Goal: Task Accomplishment & Management: Complete application form

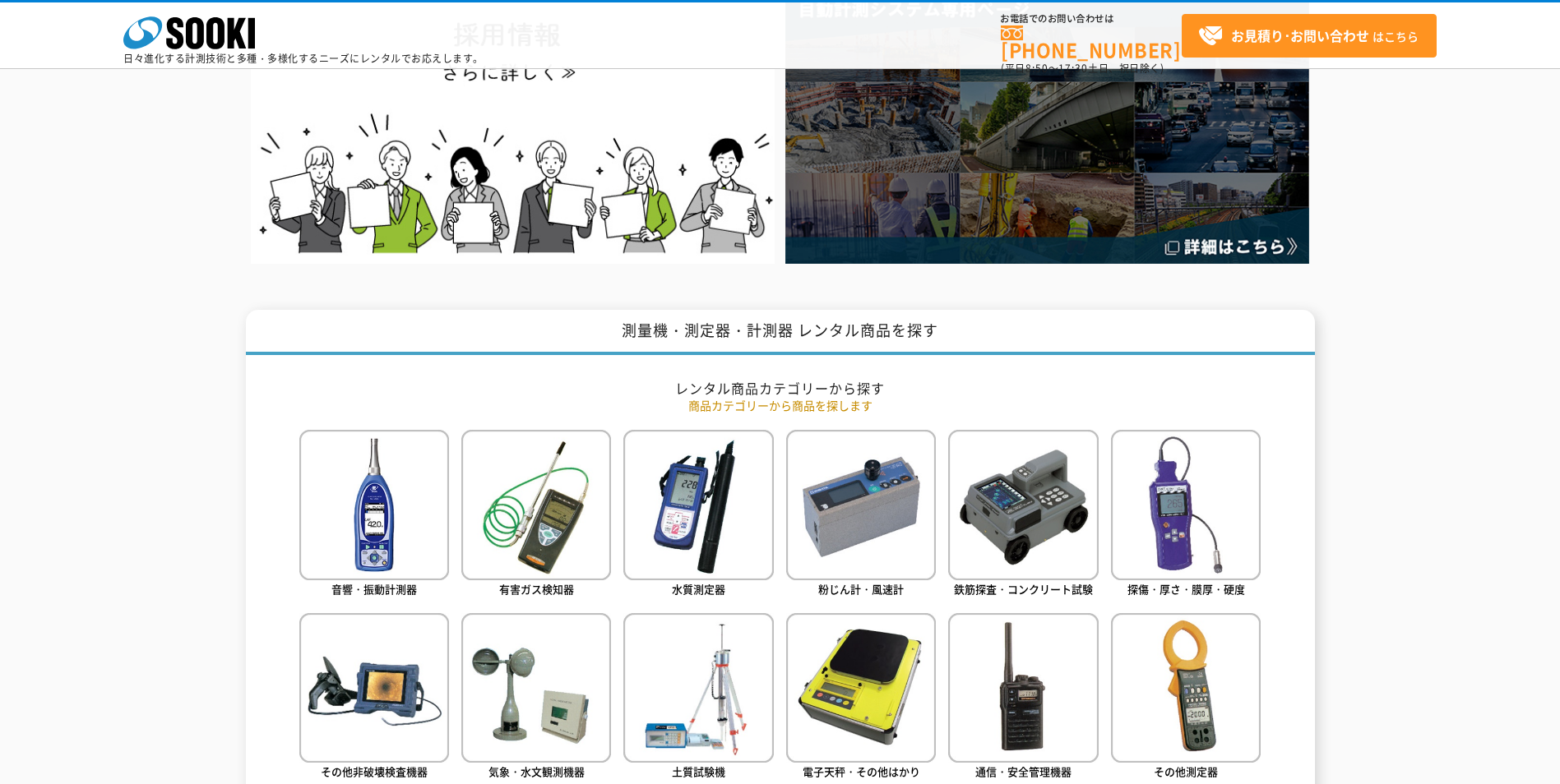
scroll to position [493, 0]
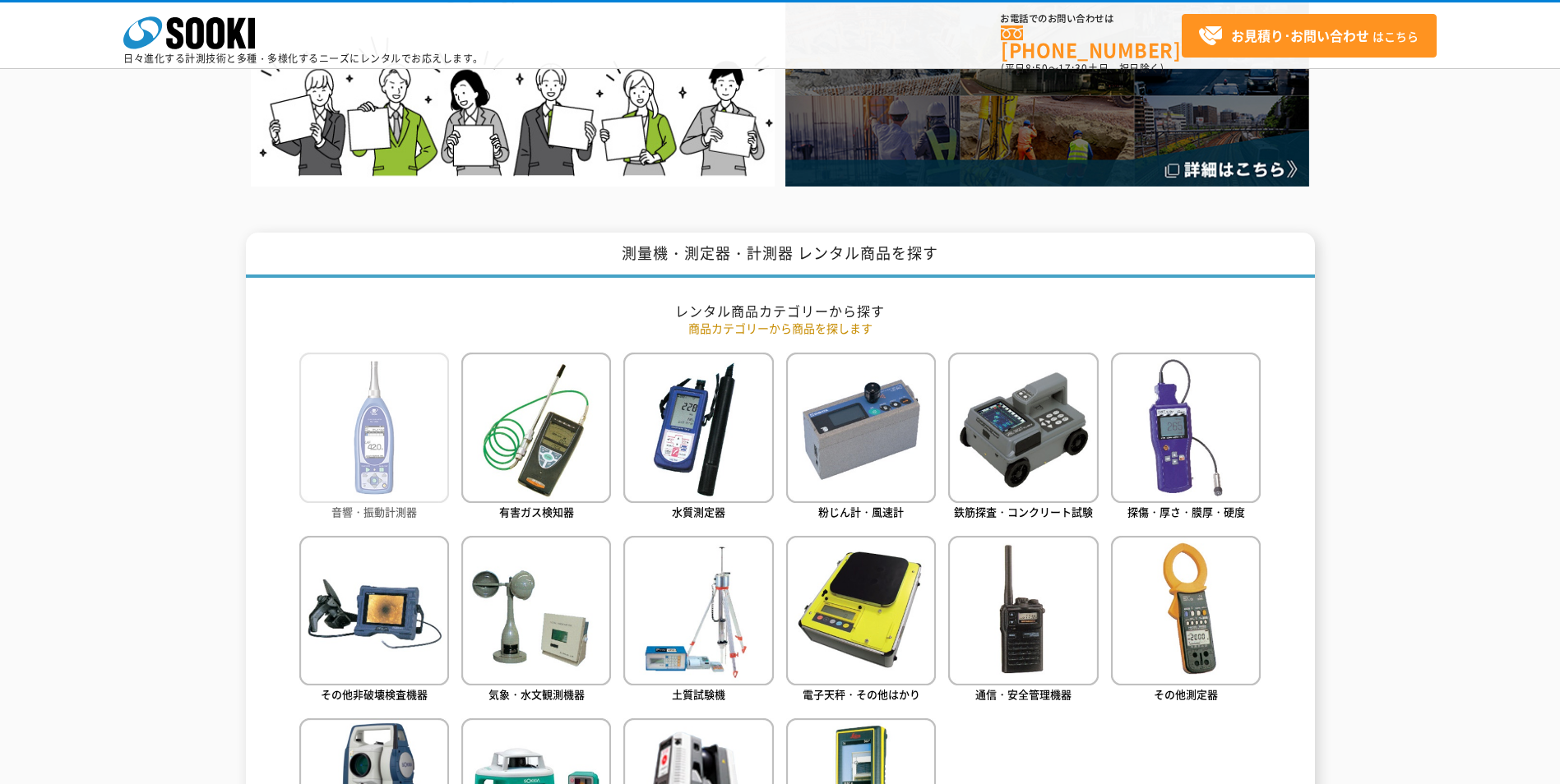
click at [413, 379] on img at bounding box center [374, 427] width 150 height 150
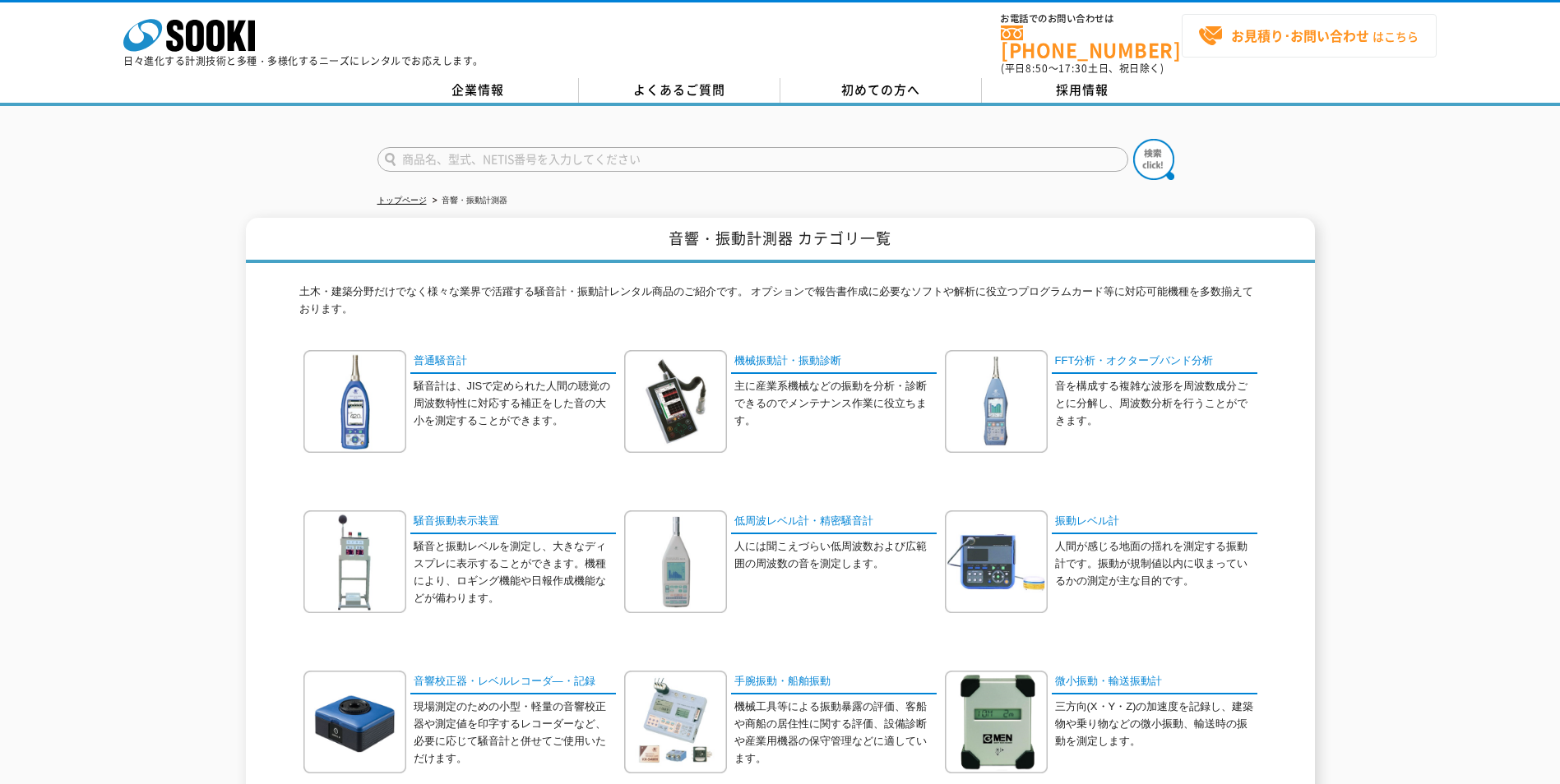
click at [1253, 32] on strong "お見積り･お問い合わせ" at bounding box center [1300, 35] width 138 height 20
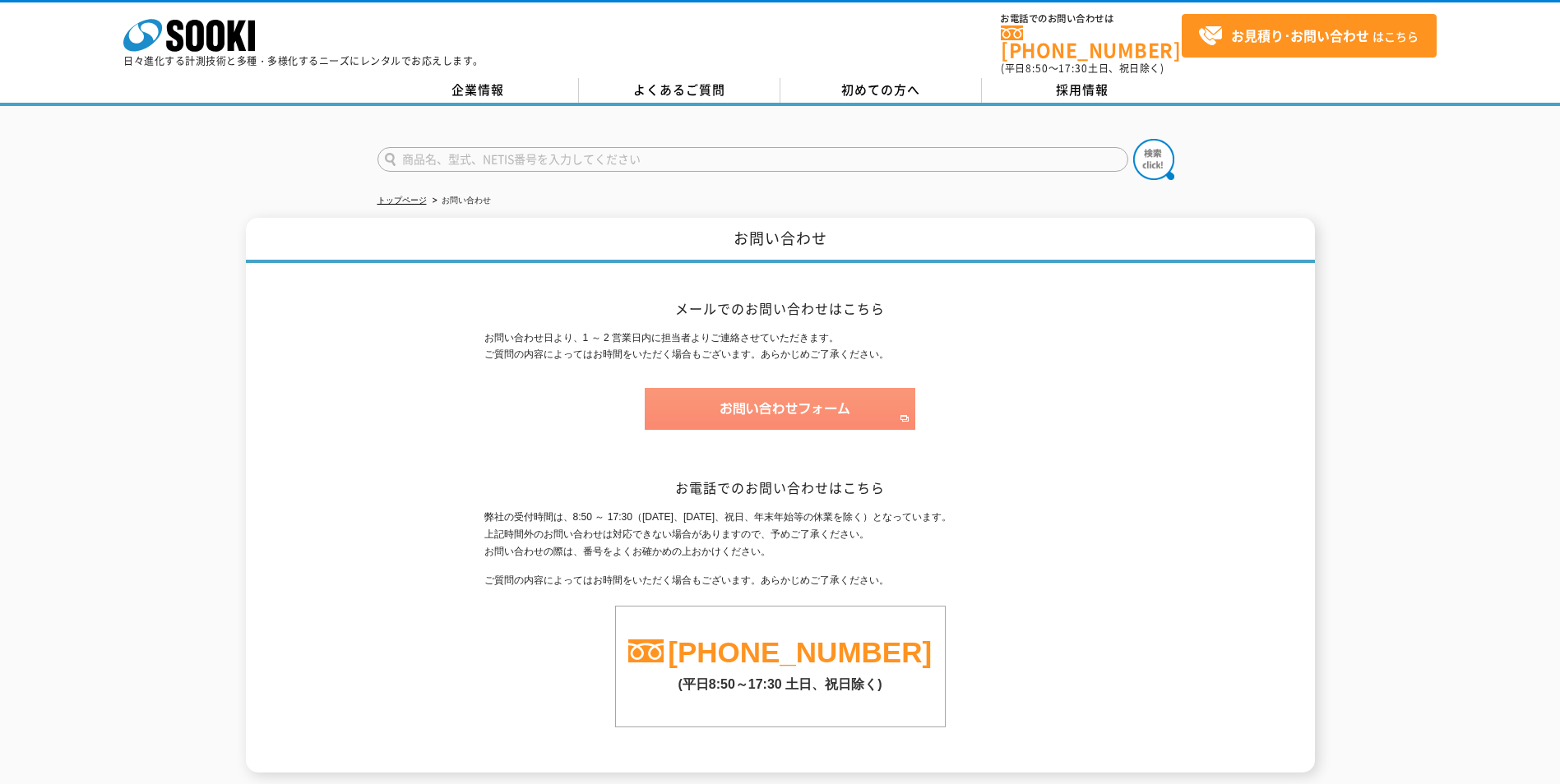
click at [811, 397] on img at bounding box center [780, 409] width 270 height 42
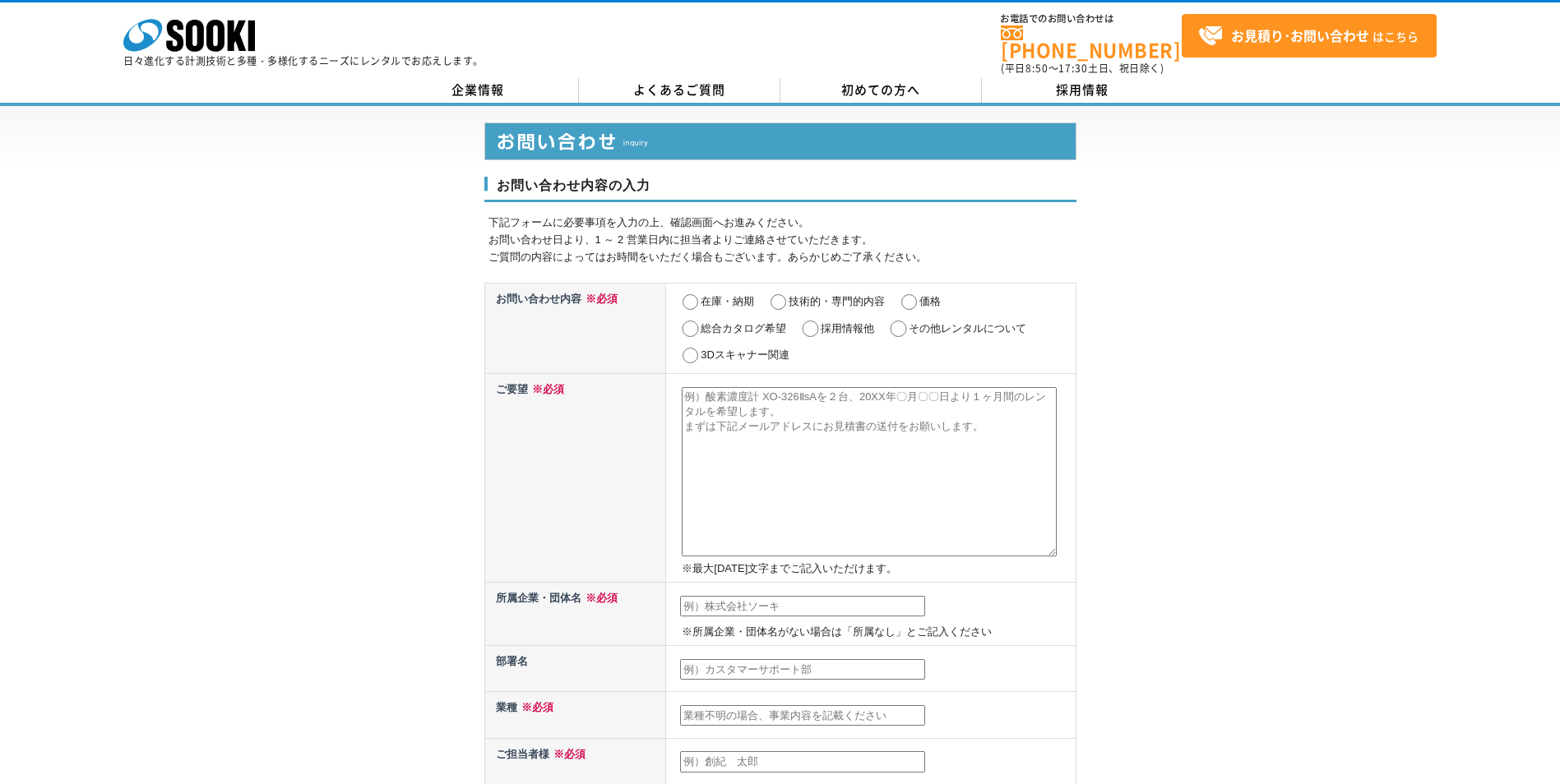
click at [219, 581] on div "お問い合わせ内容の入力 下記フォームに必要事項を入力の上、確認画面へお進みください。 お問い合わせ日より、1 ～ 2 営業日内に担当者よりご連絡させていただき…" at bounding box center [780, 740] width 1560 height 1268
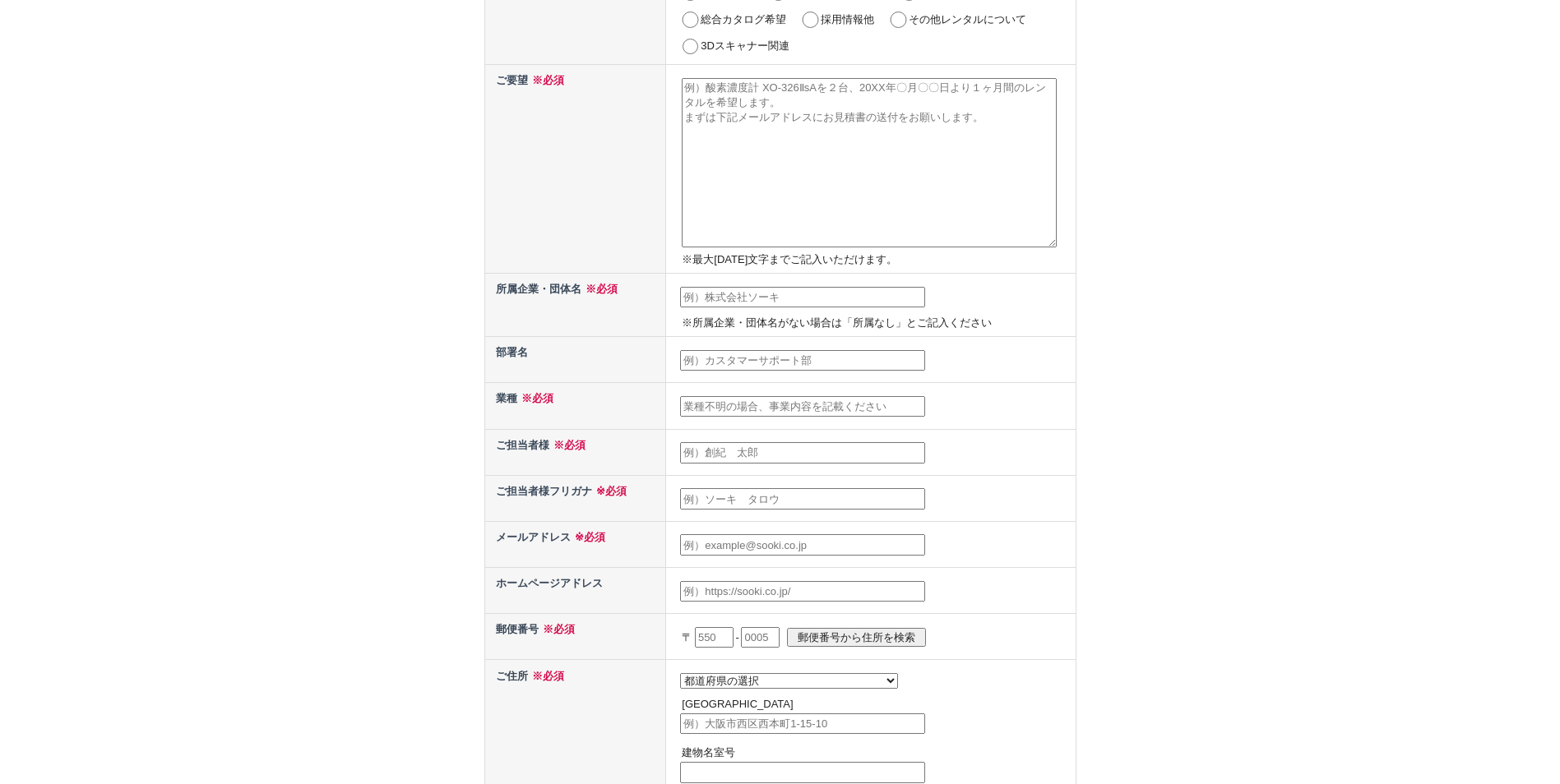
scroll to position [329, 0]
